Goal: Check status: Check status

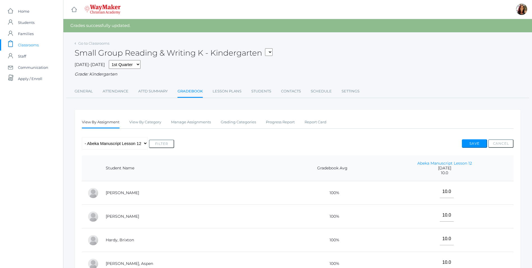
click at [30, 45] on span "Classrooms" at bounding box center [28, 44] width 21 height 11
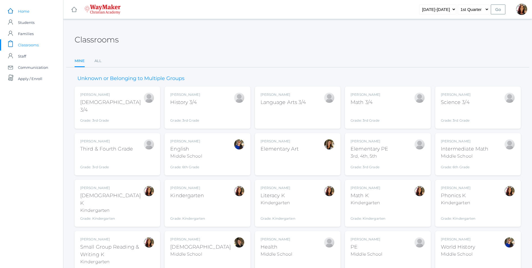
click at [29, 13] on span "Home" at bounding box center [24, 11] width 12 height 11
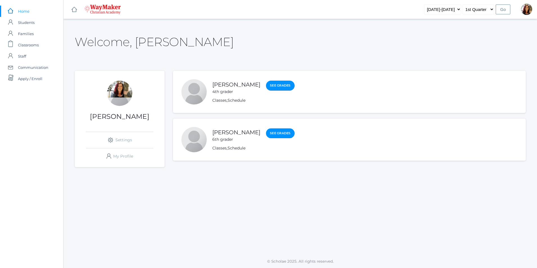
click at [266, 85] on link "See Grades" at bounding box center [280, 86] width 29 height 10
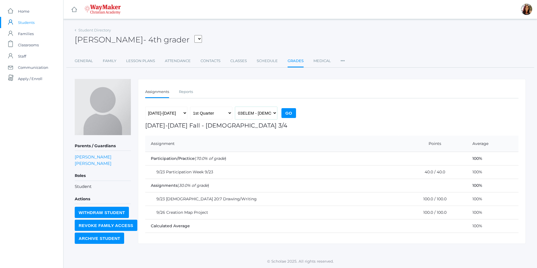
click at [276, 114] on select "03ELEM - Bible 3/4 ELEMART - Elementary Art ELEMPE - Elementary PE 3rd, 4th, 5t…" at bounding box center [256, 113] width 42 height 13
select select "2582"
click at [235, 107] on select "03ELEM - Bible 3/4 ELEMART - Elementary Art ELEMPE - Elementary PE 3rd, 4th, 5t…" at bounding box center [256, 113] width 42 height 13
click at [290, 114] on input "Go" at bounding box center [288, 113] width 15 height 10
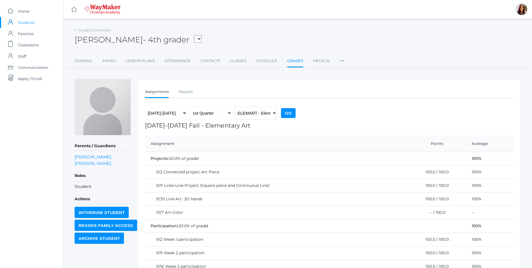
click at [277, 115] on select "03ELEM - [DEMOGRAPHIC_DATA] 3/4 ELEMART - Elementary Art ELEMPE - Elementary PE…" at bounding box center [256, 113] width 42 height 13
select select "2504"
click at [235, 107] on select "03ELEM - [DEMOGRAPHIC_DATA] 3/4 ELEMART - Elementary Art ELEMPE - Elementary PE…" at bounding box center [256, 113] width 42 height 13
click at [289, 111] on input "Go" at bounding box center [288, 113] width 15 height 10
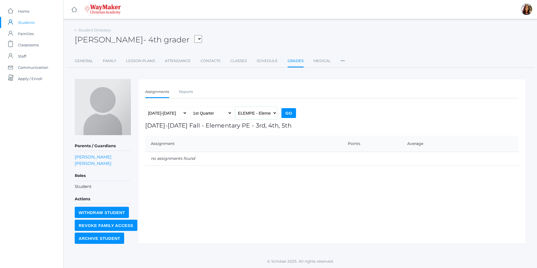
click at [274, 114] on select "03ELEM - [DEMOGRAPHIC_DATA] 3/4 ELEMART - Elementary Art ELEMPE - Elementary PE…" at bounding box center [256, 113] width 42 height 13
select select "2586"
click at [235, 107] on select "03ELEM - [DEMOGRAPHIC_DATA] 3/4 ELEMART - Elementary Art ELEMPE - Elementary PE…" at bounding box center [256, 113] width 42 height 13
click at [286, 114] on input "Go" at bounding box center [288, 113] width 15 height 10
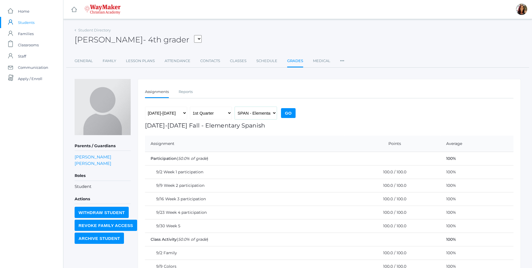
click at [271, 113] on select "03ELEM - [DEMOGRAPHIC_DATA] 3/4 ELEMART - Elementary Art ELEMPE - Elementary PE…" at bounding box center [256, 113] width 42 height 13
select select "2575"
click at [235, 107] on select "03ELEM - [DEMOGRAPHIC_DATA] 3/4 ELEMART - Elementary Art ELEMPE - Elementary PE…" at bounding box center [256, 113] width 42 height 13
click at [286, 115] on input "Go" at bounding box center [288, 113] width 15 height 10
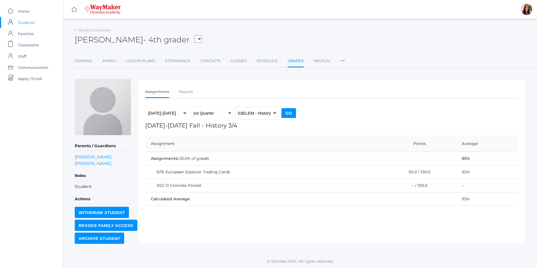
click at [276, 115] on select "03ELEM - [DEMOGRAPHIC_DATA] 3/4 ELEMART - Elementary Art ELEMPE - Elementary PE…" at bounding box center [256, 113] width 42 height 13
select select "2612"
click at [235, 107] on select "03ELEM - [DEMOGRAPHIC_DATA] 3/4 ELEMART - Elementary Art ELEMPE - Elementary PE…" at bounding box center [256, 113] width 42 height 13
click at [289, 112] on input "Go" at bounding box center [288, 113] width 15 height 10
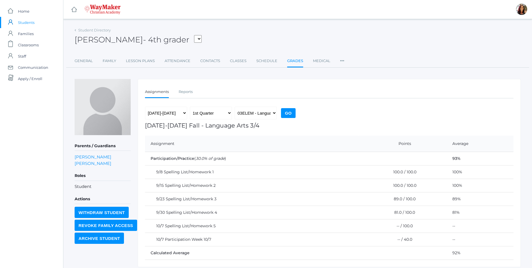
scroll to position [19, 0]
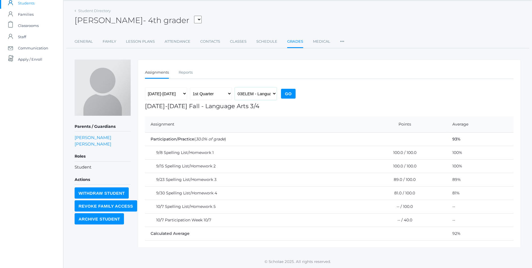
click at [276, 96] on select "03ELEM - [DEMOGRAPHIC_DATA] 3/4 ELEMART - Elementary Art ELEMPE - Elementary PE…" at bounding box center [256, 93] width 42 height 13
select select "2573"
click at [235, 87] on select "03ELEM - [DEMOGRAPHIC_DATA] 3/4 ELEMART - Elementary Art ELEMPE - Elementary PE…" at bounding box center [256, 93] width 42 height 13
click at [292, 95] on input "Go" at bounding box center [288, 94] width 15 height 10
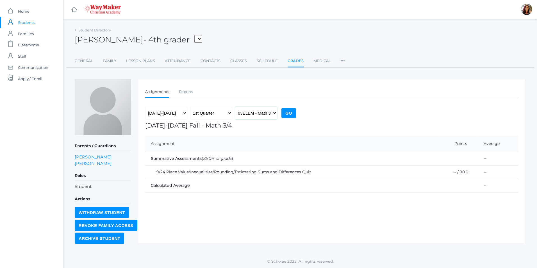
click at [274, 111] on select "03ELEM - [DEMOGRAPHIC_DATA] 3/4 ELEMART - Elementary Art ELEMPE - Elementary PE…" at bounding box center [256, 113] width 42 height 13
select select "2574"
click at [235, 107] on select "03ELEM - [DEMOGRAPHIC_DATA] 3/4 ELEMART - Elementary Art ELEMPE - Elementary PE…" at bounding box center [256, 113] width 42 height 13
click at [286, 115] on input "Go" at bounding box center [288, 113] width 15 height 10
click at [26, 12] on span "Home" at bounding box center [24, 11] width 12 height 11
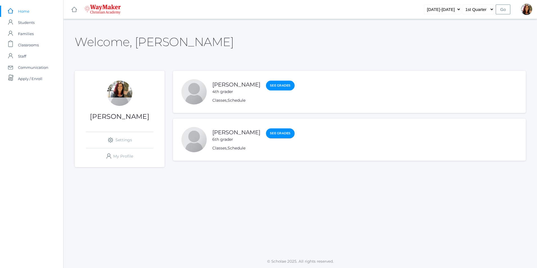
click at [266, 131] on link "See Grades" at bounding box center [280, 133] width 29 height 10
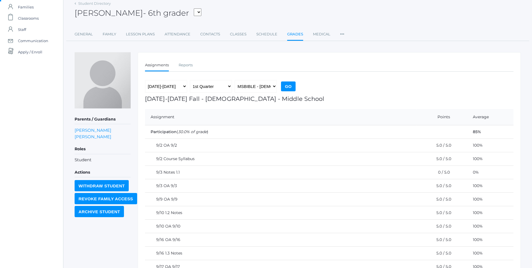
scroll to position [26, 0]
click at [274, 85] on select "MSBIBLE - Bible Middle School THEATER - Drama Middle School SPACE - Earth & Spa…" at bounding box center [256, 87] width 42 height 13
select select "2522"
click at [235, 81] on select "MSBIBLE - Bible Middle School THEATER - Drama Middle School SPACE - Earth & Spa…" at bounding box center [256, 87] width 42 height 13
click at [291, 89] on input "Go" at bounding box center [288, 87] width 15 height 10
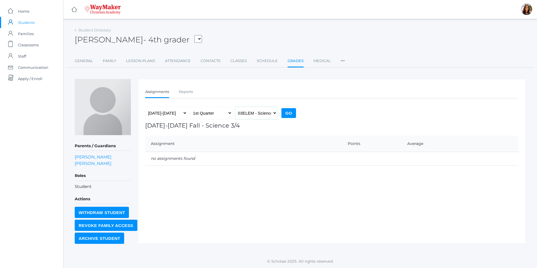
click at [276, 114] on select "03ELEM - [DEMOGRAPHIC_DATA] 3/4 ELEMART - Elementary Art ELEMPE - Elementary PE…" at bounding box center [256, 113] width 42 height 13
select select "2535"
click at [235, 107] on select "03ELEM - Bible 3/4 ELEMART - Elementary Art ELEMPE - Elementary PE 3rd, 4th, 5t…" at bounding box center [256, 113] width 42 height 13
click at [287, 110] on input "Go" at bounding box center [288, 113] width 15 height 10
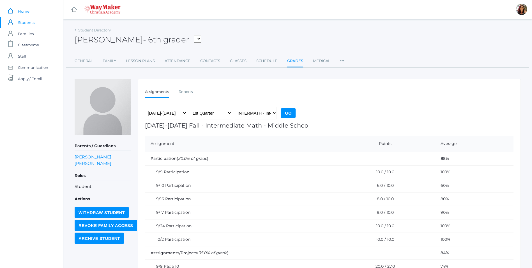
click at [28, 13] on span "Home" at bounding box center [24, 11] width 12 height 11
